Goal: Find specific page/section: Find specific page/section

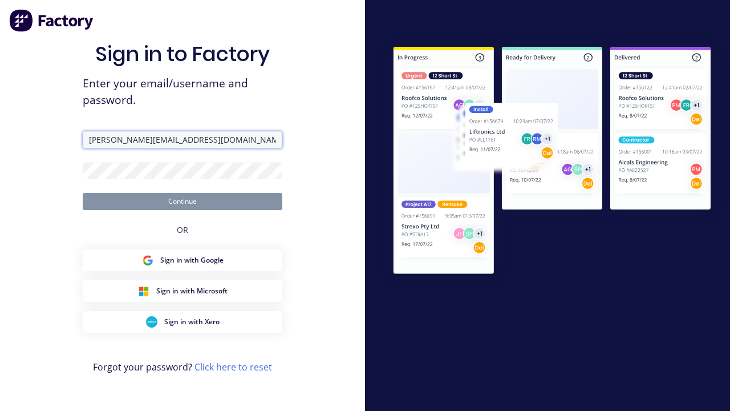
type input "harold+visualtest@factory.app"
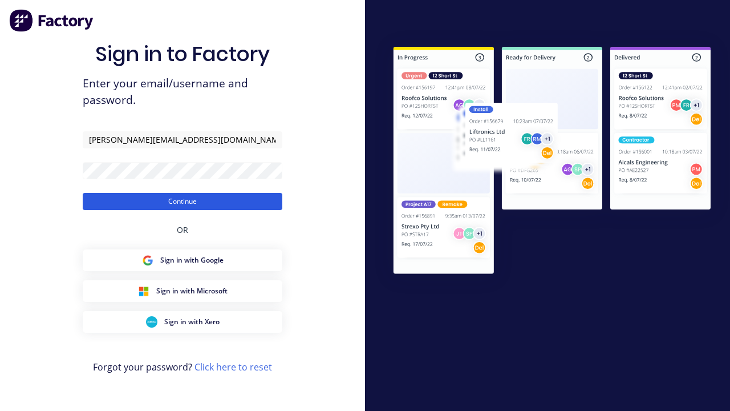
click at [183, 201] on button "Continue" at bounding box center [183, 201] width 200 height 17
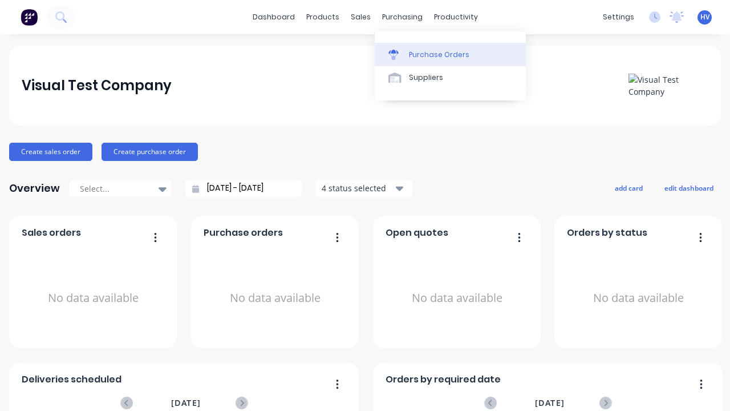
click at [450, 54] on div "Purchase Orders" at bounding box center [439, 55] width 60 height 10
